Goal: Transaction & Acquisition: Book appointment/travel/reservation

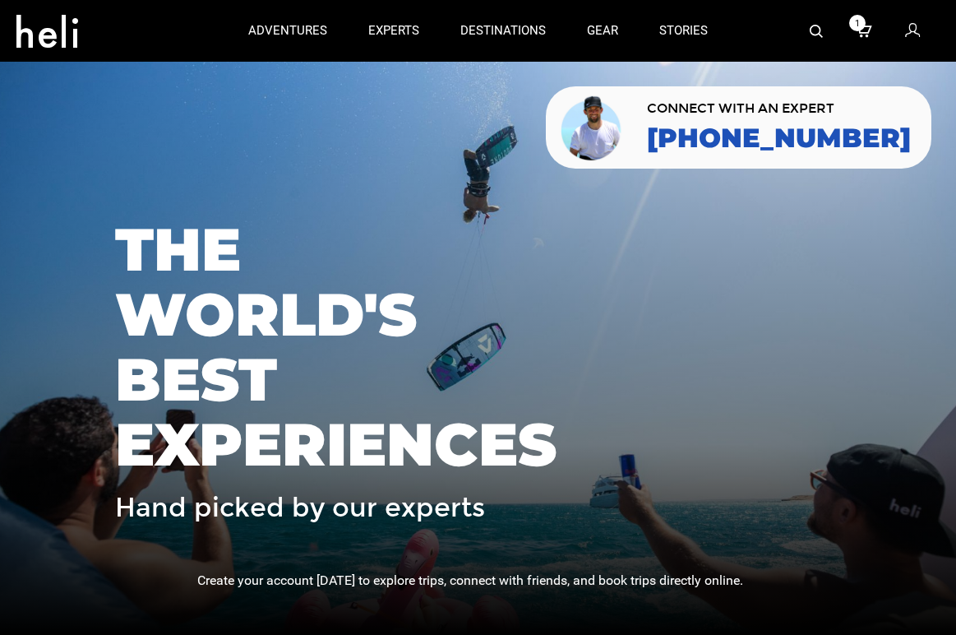
click at [909, 35] on icon at bounding box center [912, 31] width 15 height 21
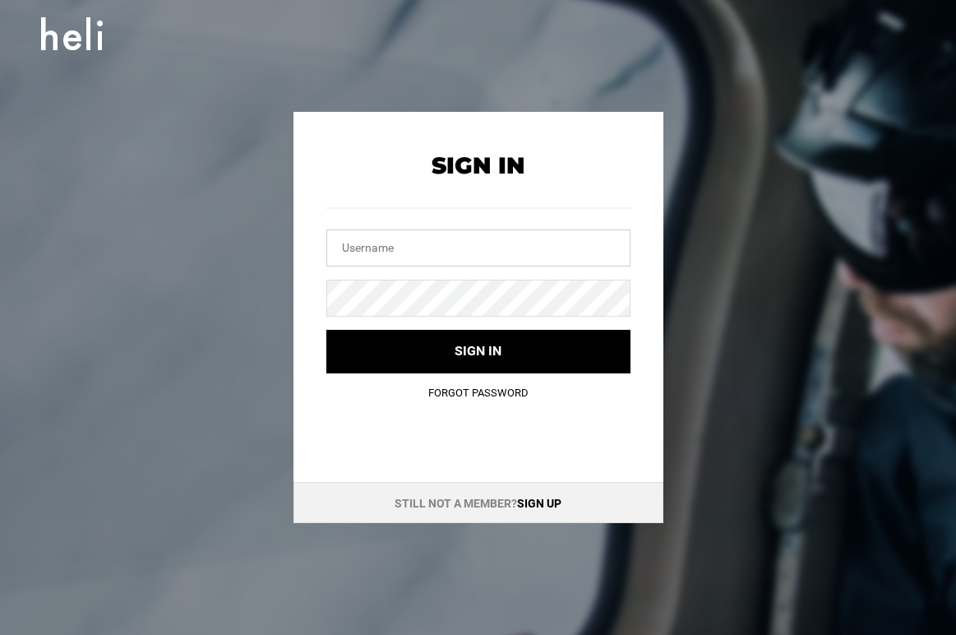
type input "[EMAIL_ADDRESS][DOMAIN_NAME]"
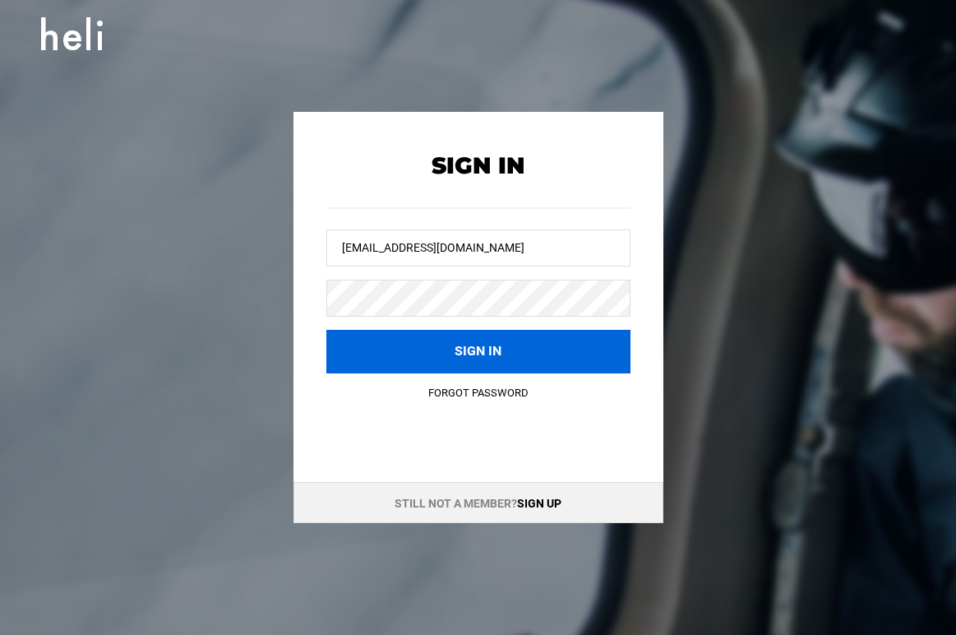
click at [474, 345] on button "Sign in" at bounding box center [478, 352] width 304 height 44
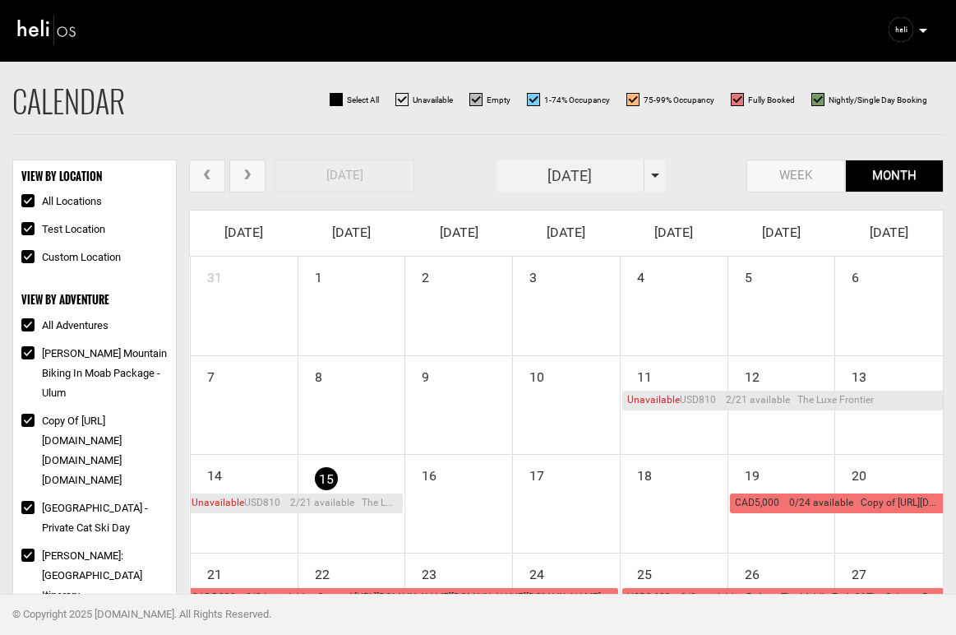
click at [45, 30] on img at bounding box center [47, 30] width 62 height 36
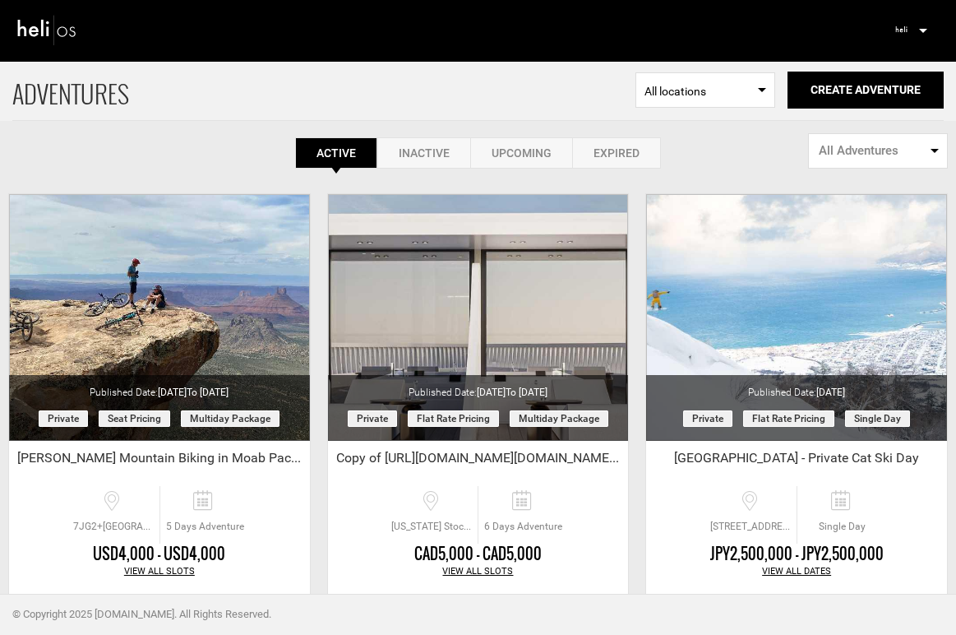
click at [740, 96] on span "All locations" at bounding box center [705, 91] width 122 height 16
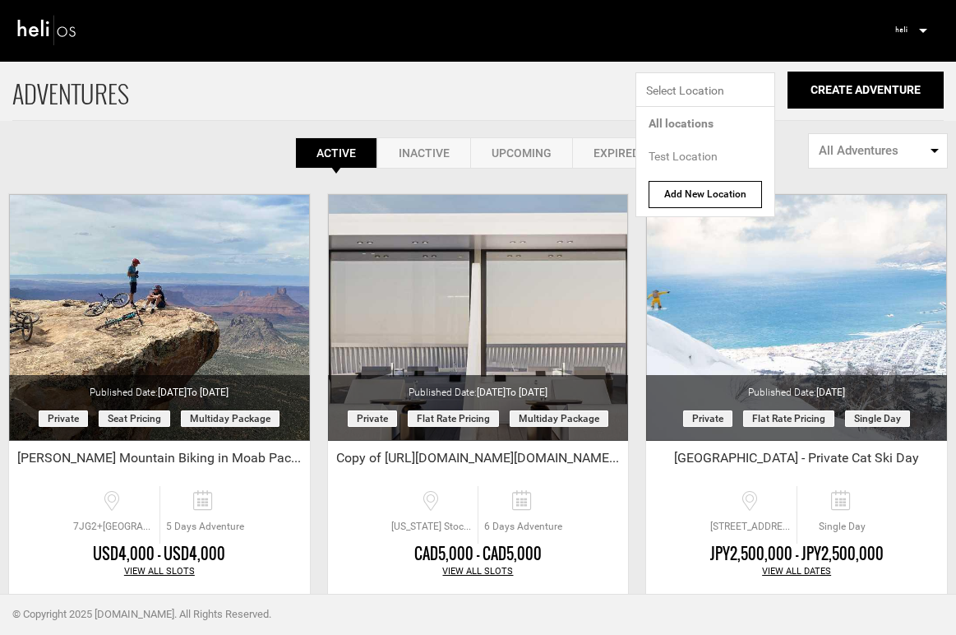
click at [514, 75] on span "ADVENTURES" at bounding box center [323, 90] width 623 height 60
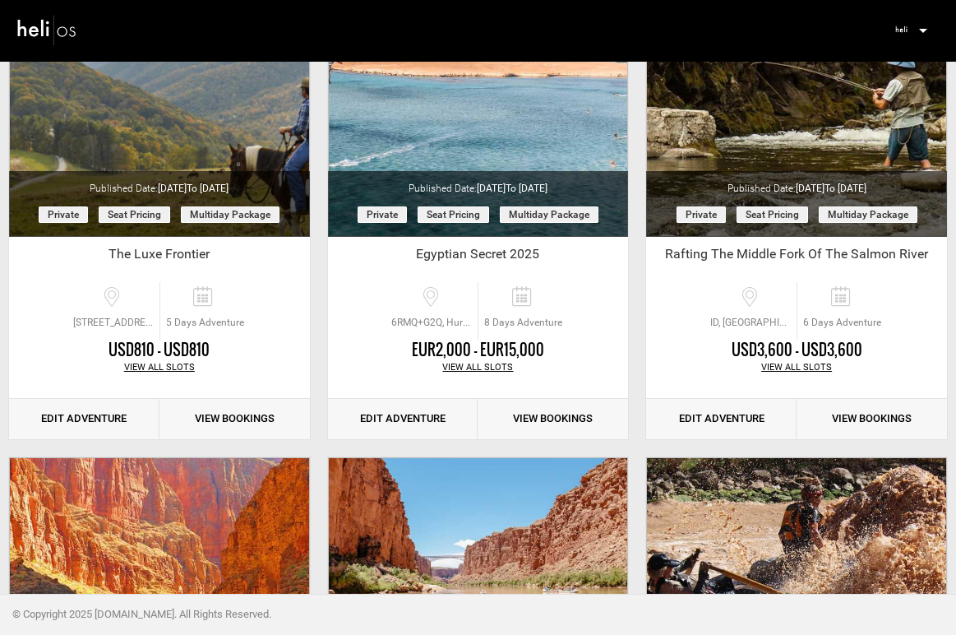
scroll to position [1606, 0]
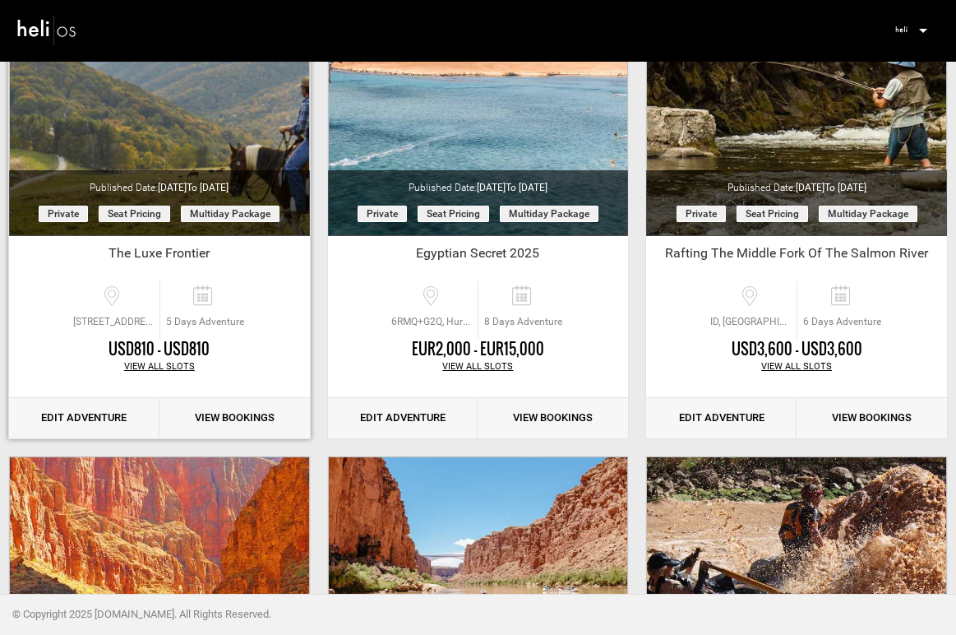
click at [238, 417] on link "View Bookings" at bounding box center [234, 418] width 150 height 40
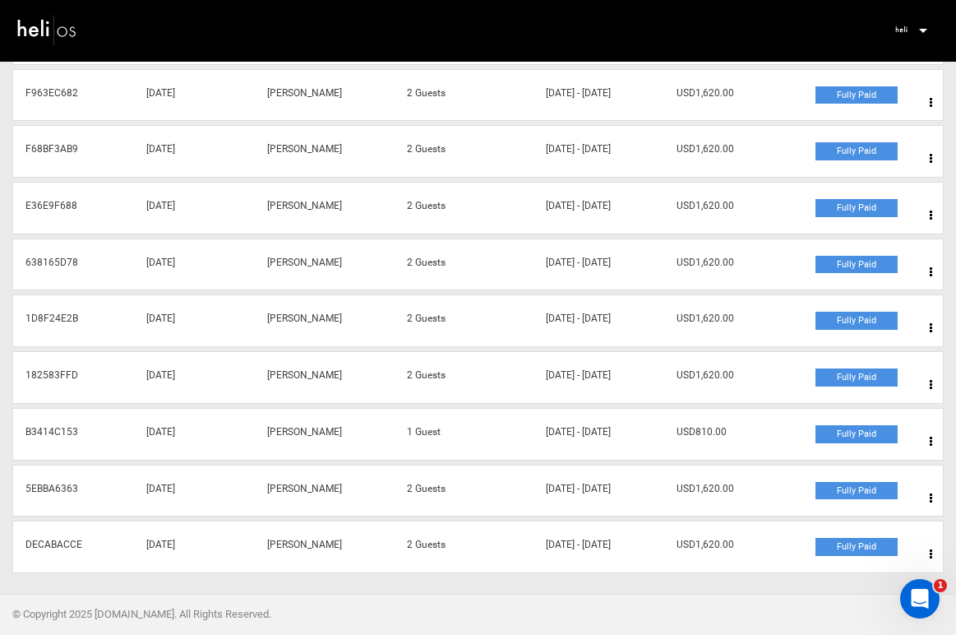
scroll to position [363, 0]
click at [35, 21] on img at bounding box center [47, 30] width 62 height 36
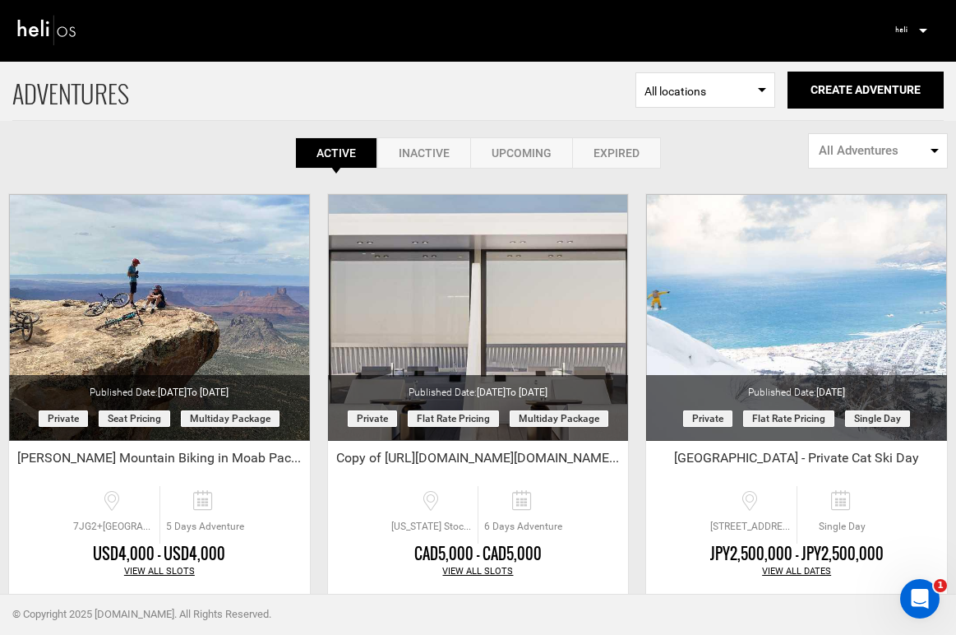
click at [915, 34] on div "Complete Your Profile Account Settings Change Password Logout" at bounding box center [909, 30] width 59 height 32
click at [921, 26] on p at bounding box center [922, 30] width 10 height 19
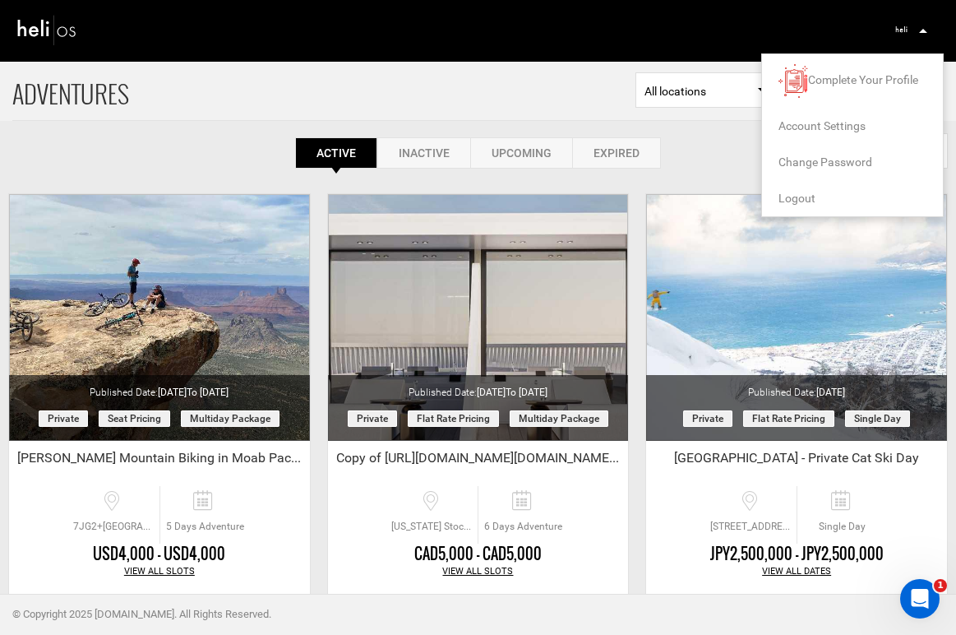
click at [802, 192] on span "Logout" at bounding box center [796, 198] width 37 height 13
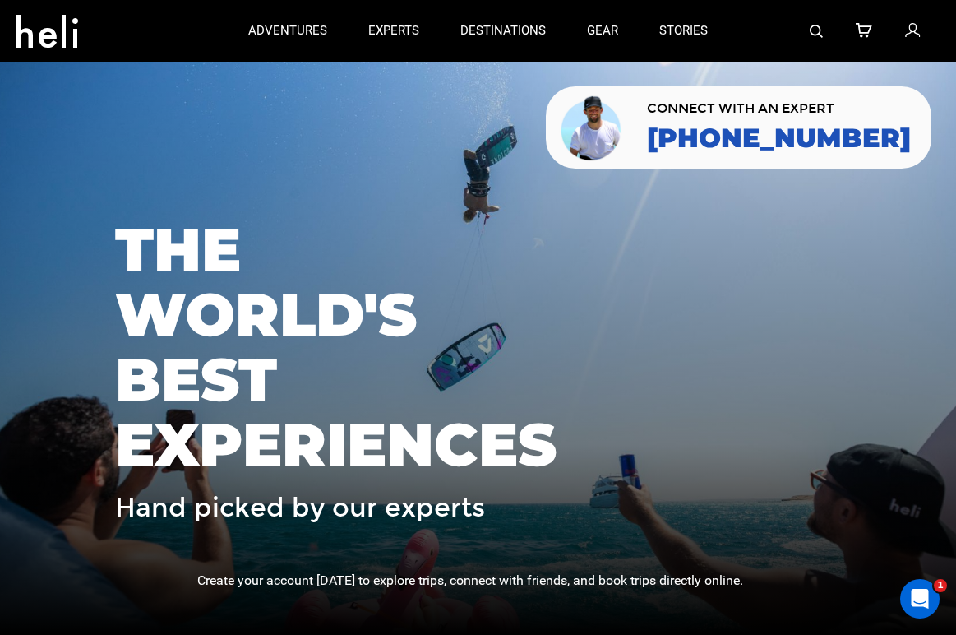
click at [907, 34] on icon at bounding box center [912, 31] width 15 height 21
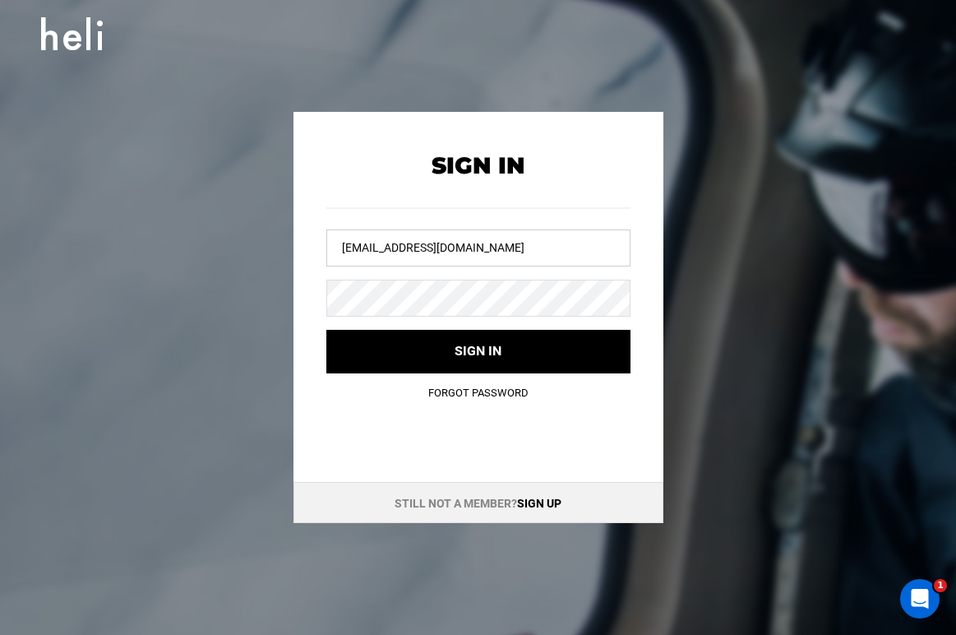
click at [453, 247] on input "[EMAIL_ADDRESS][DOMAIN_NAME]" at bounding box center [478, 247] width 304 height 37
type input "[EMAIL_ADDRESS][DOMAIN_NAME]"
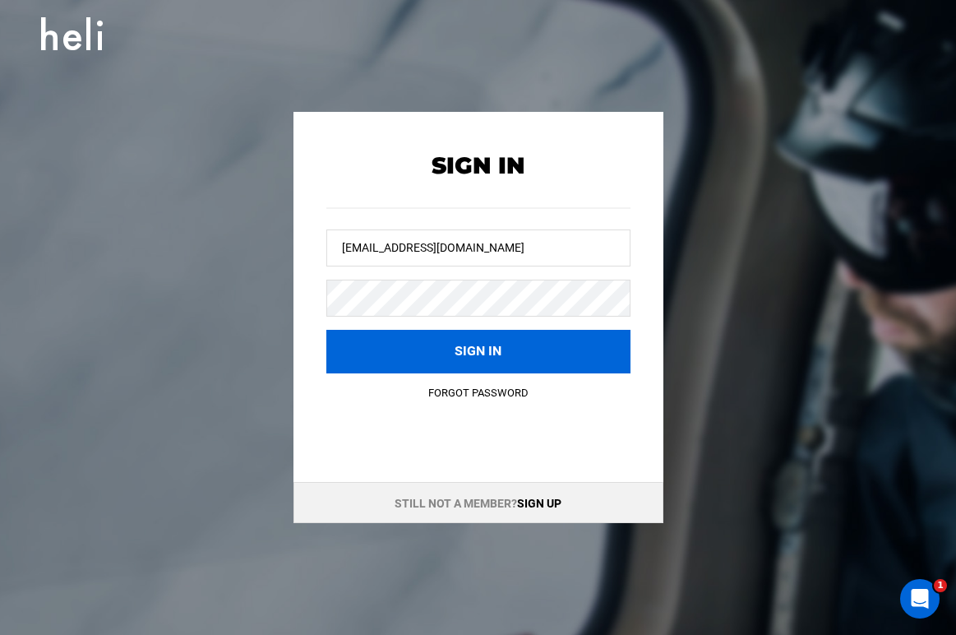
click at [456, 354] on button "Sign in" at bounding box center [478, 352] width 304 height 44
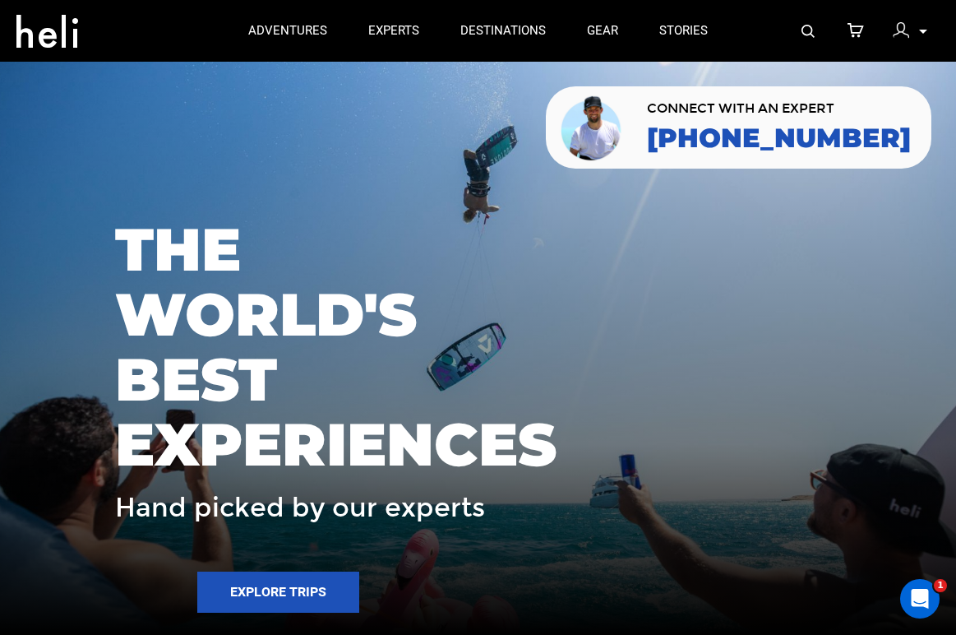
click at [806, 37] on link at bounding box center [807, 31] width 13 height 62
click at [806, 34] on img at bounding box center [807, 31] width 13 height 13
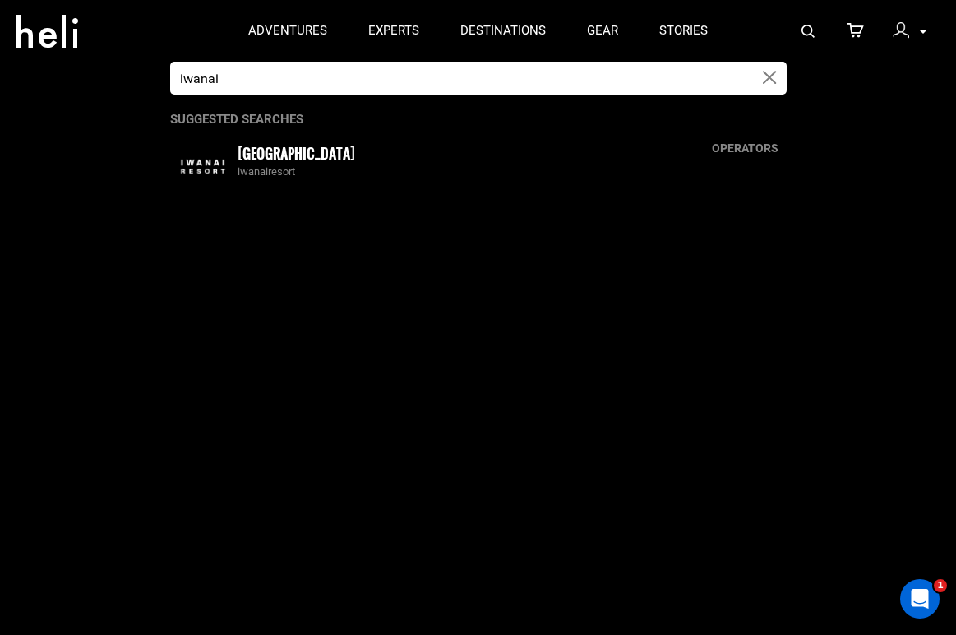
type input "iwanai"
click at [510, 148] on div "[GEOGRAPHIC_DATA] iwanairesort" at bounding box center [509, 161] width 543 height 35
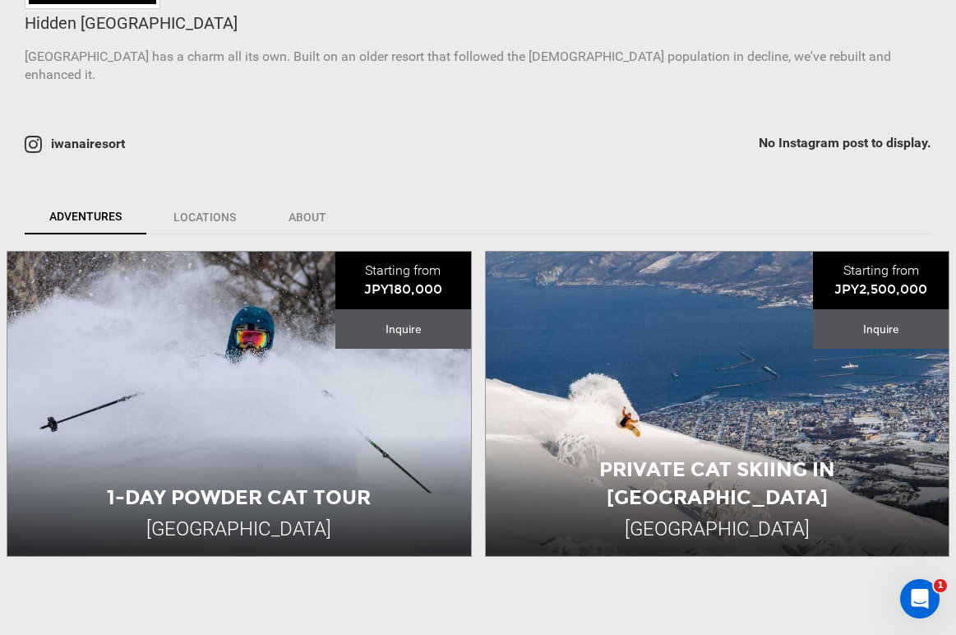
scroll to position [399, 0]
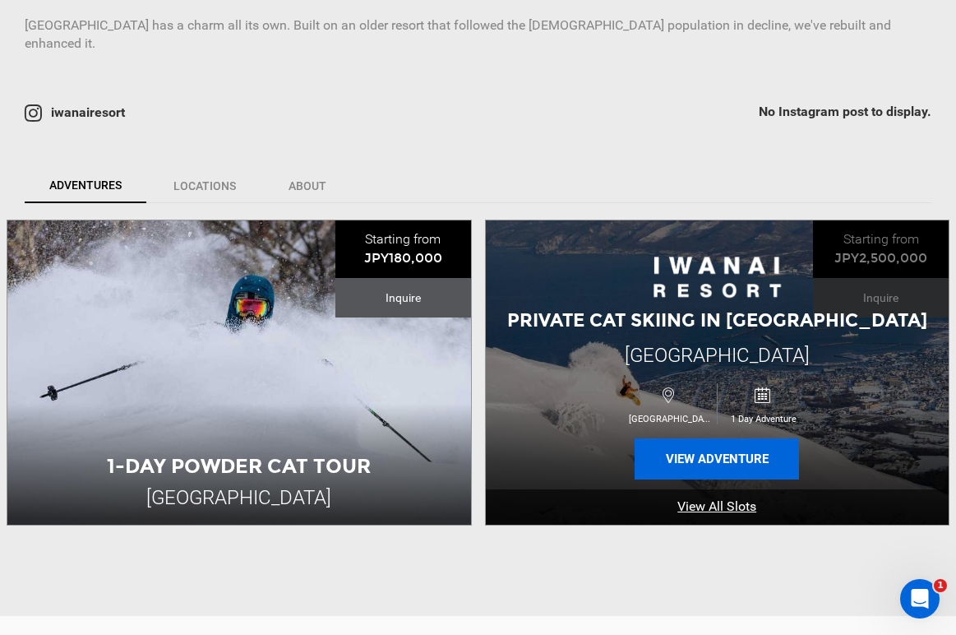
click at [696, 438] on button "View Adventure" at bounding box center [717, 458] width 164 height 41
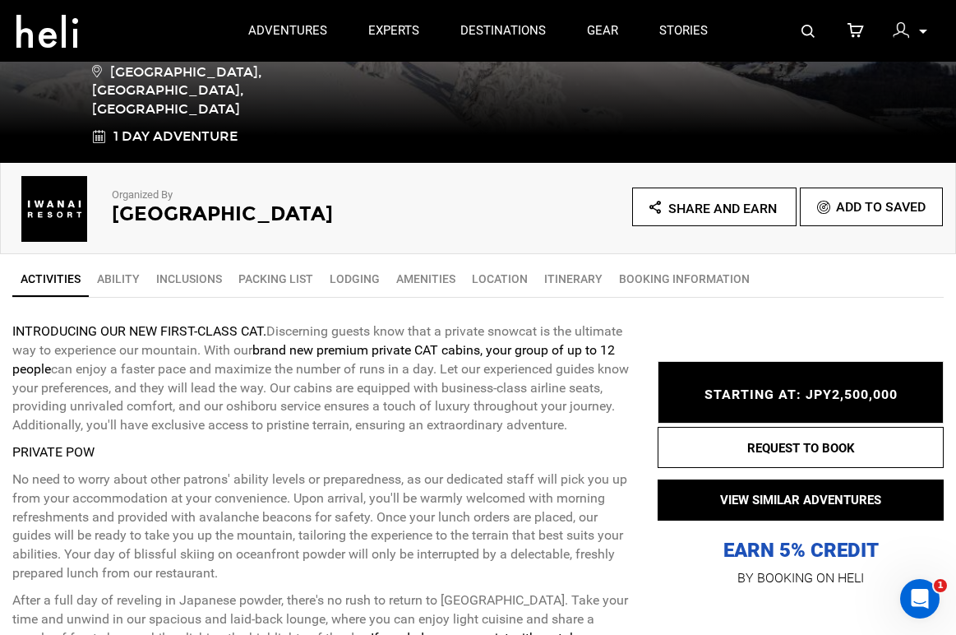
scroll to position [274, 0]
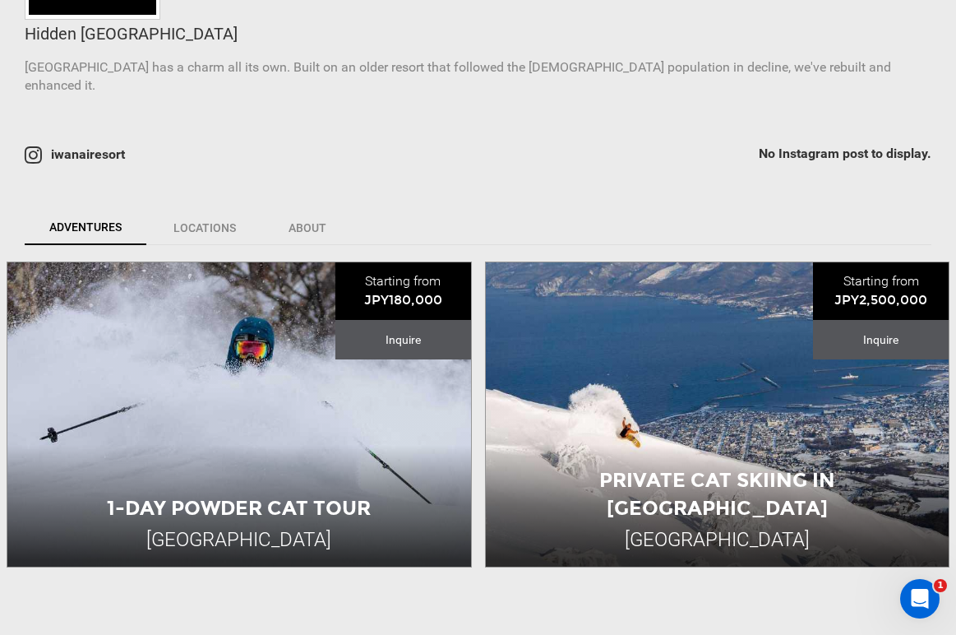
scroll to position [441, 0]
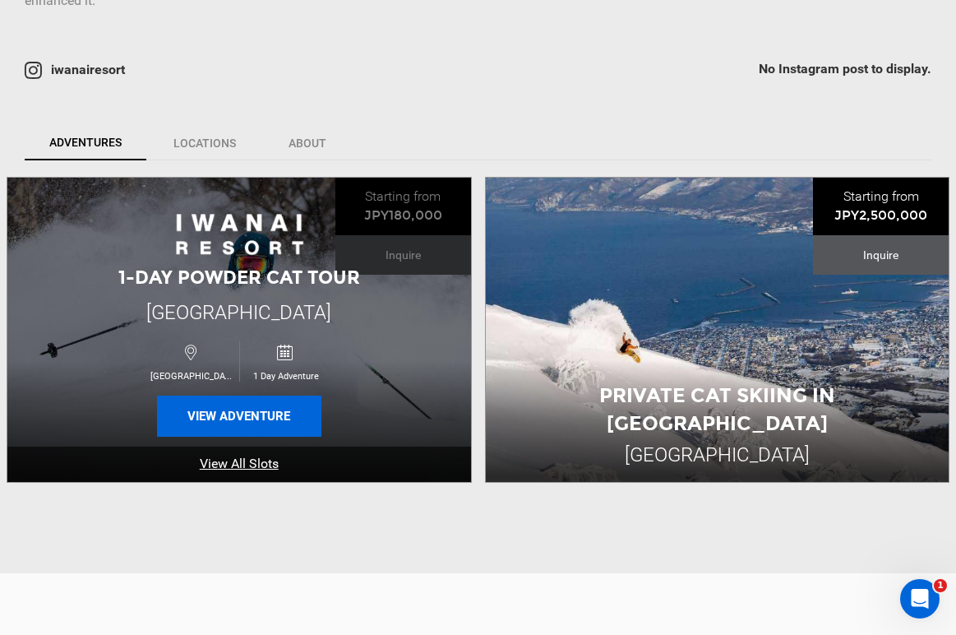
click at [230, 404] on button "View Adventure" at bounding box center [239, 415] width 164 height 41
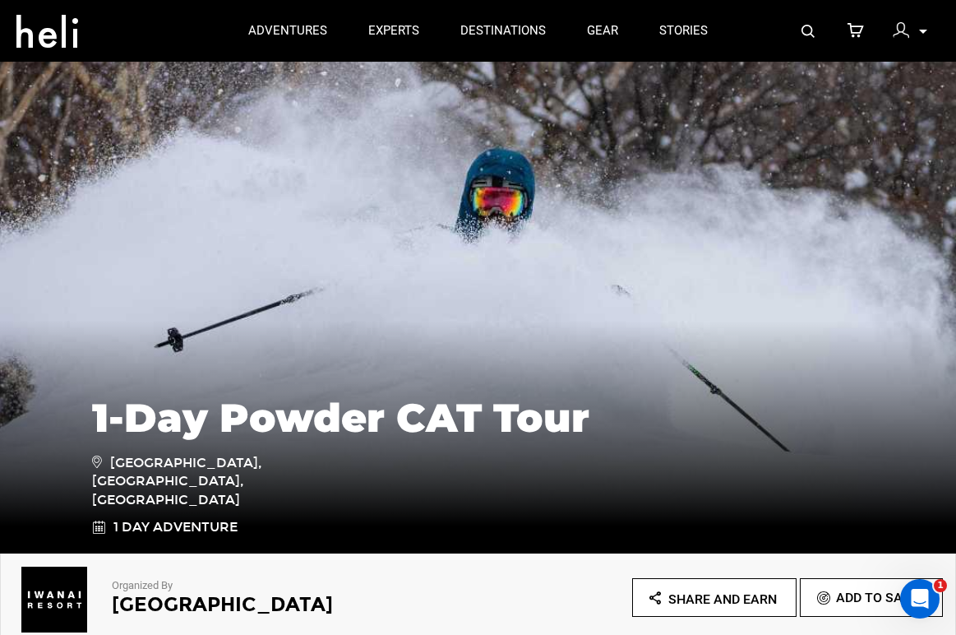
click at [814, 25] on img at bounding box center [807, 31] width 13 height 13
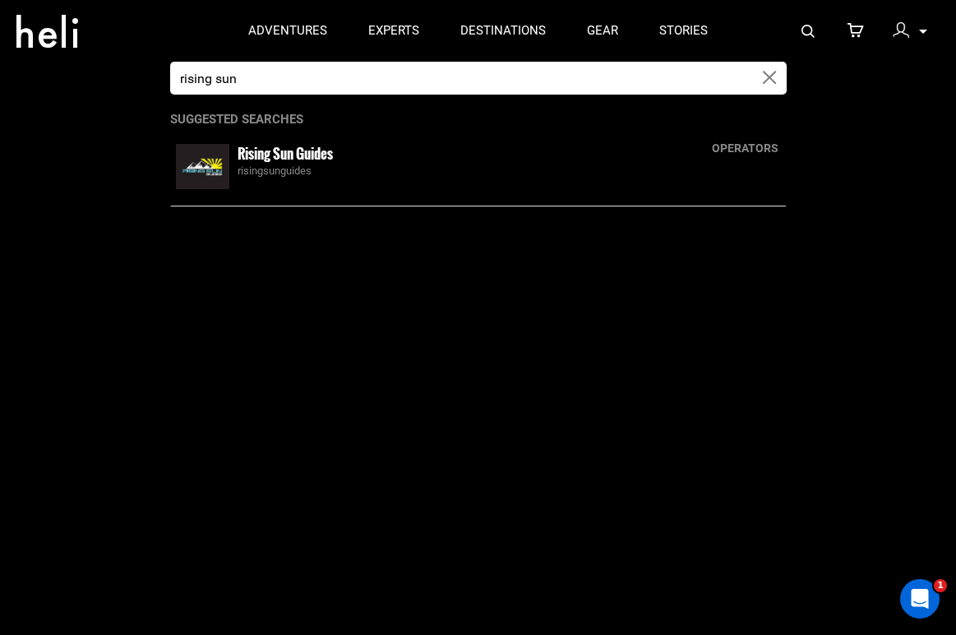
type input "rising sun"
click at [339, 162] on div "Rising Sun Guides risingsunguides" at bounding box center [509, 161] width 543 height 35
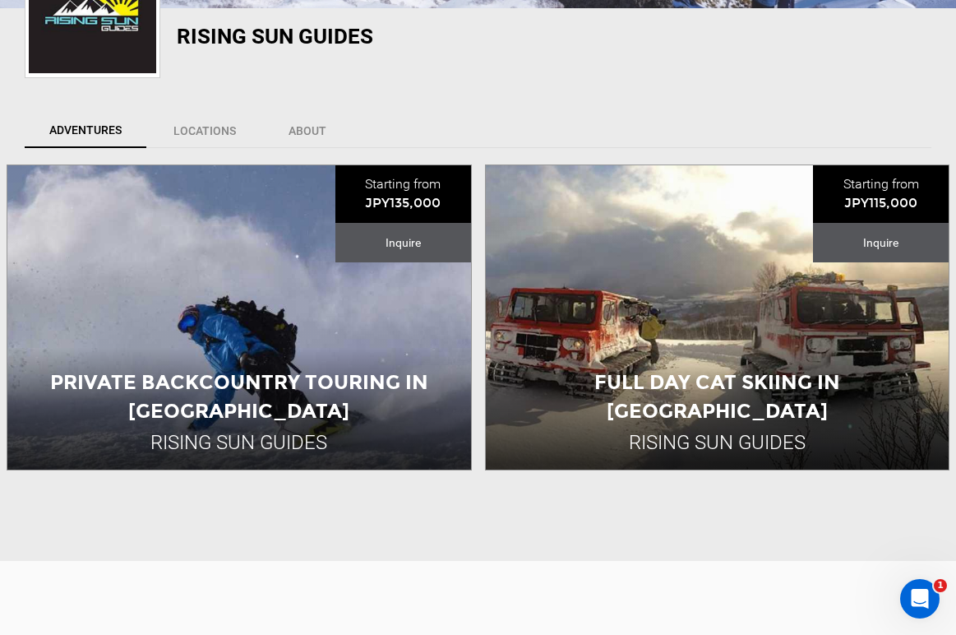
scroll to position [299, 0]
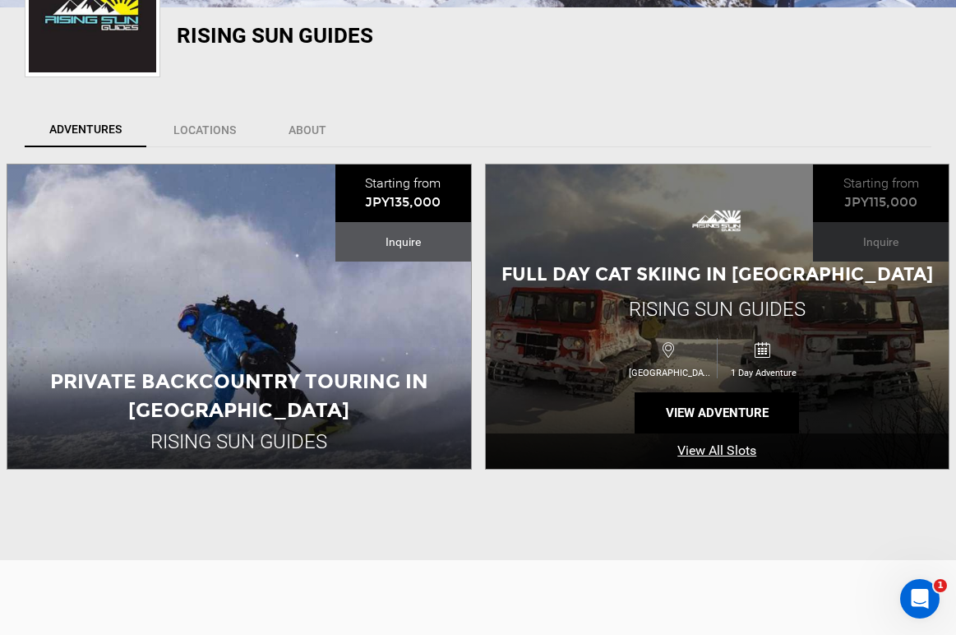
click at [709, 332] on div "[GEOGRAPHIC_DATA] 1 Day Adventure" at bounding box center [717, 358] width 278 height 52
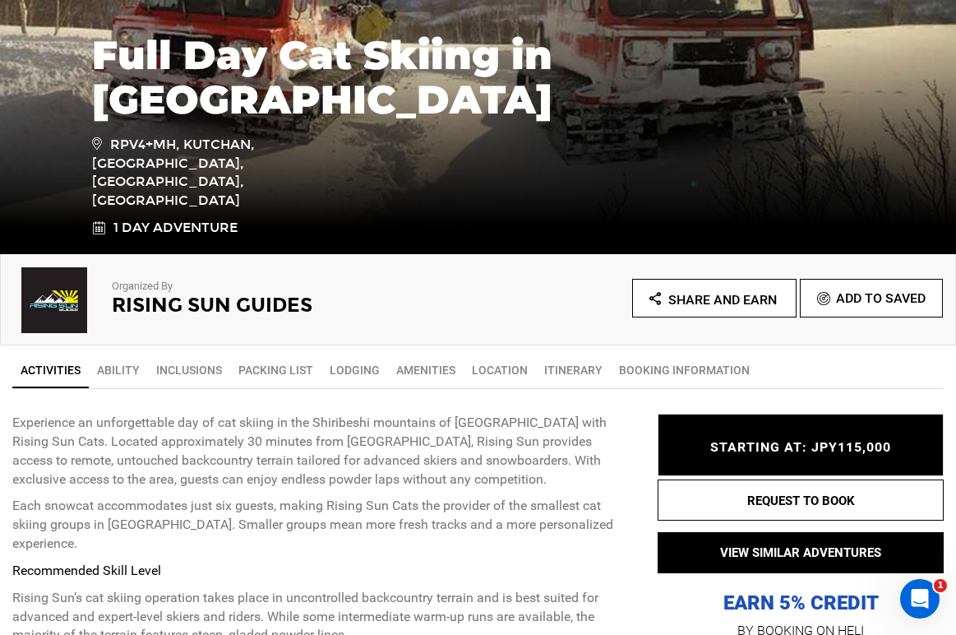
scroll to position [306, 0]
